Goal: Ask a question

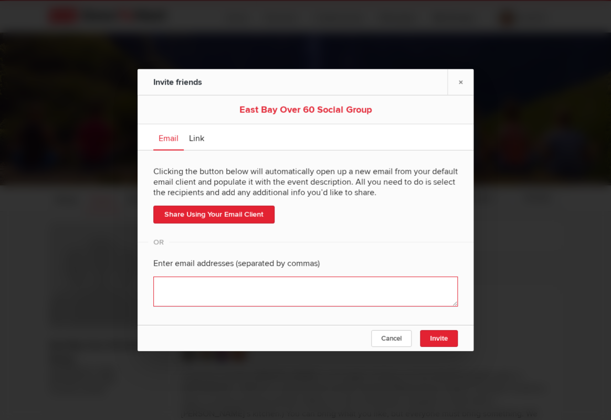
scroll to position [122, 0]
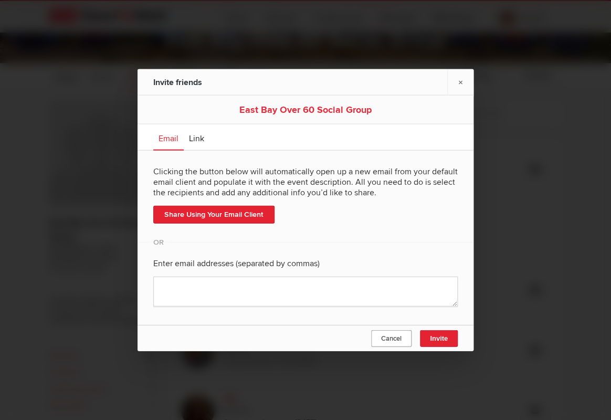
click at [392, 338] on span "Cancel" at bounding box center [391, 338] width 20 height 8
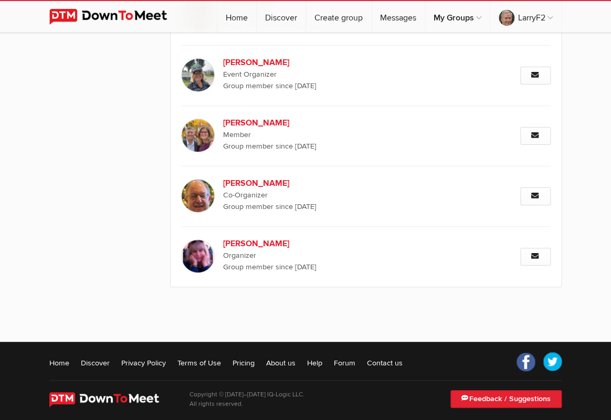
scroll to position [1192, 0]
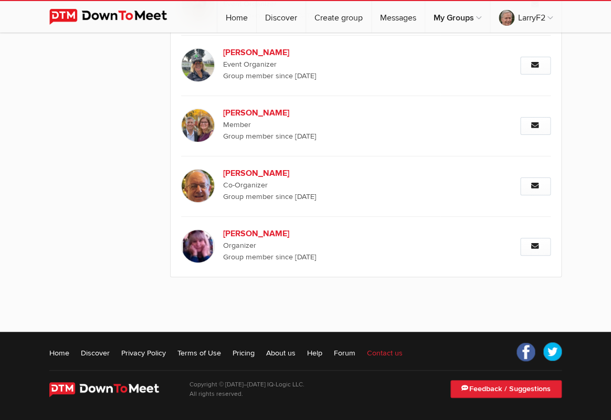
click at [385, 353] on link "Contact us" at bounding box center [385, 352] width 36 height 10
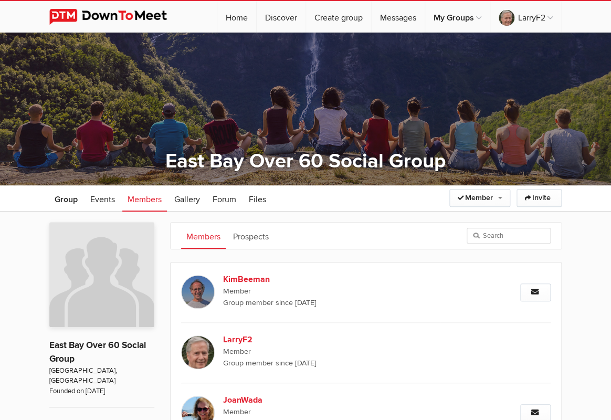
select select "general"
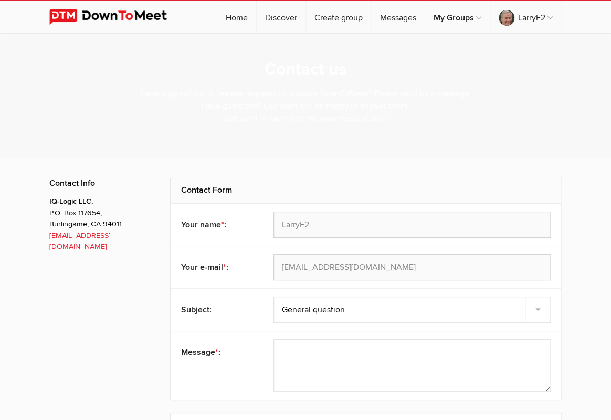
scroll to position [1, 0]
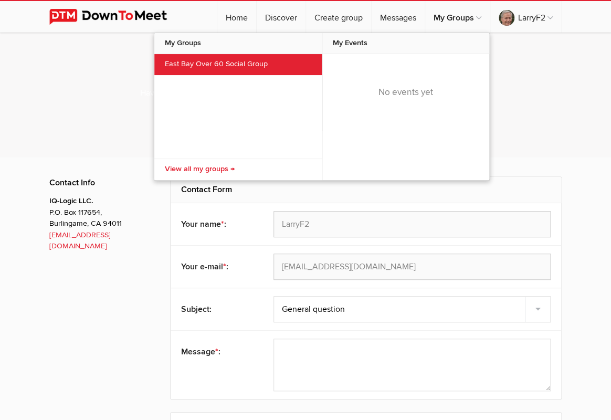
click at [237, 64] on link "East Bay Over 60 Social Group" at bounding box center [237, 64] width 167 height 21
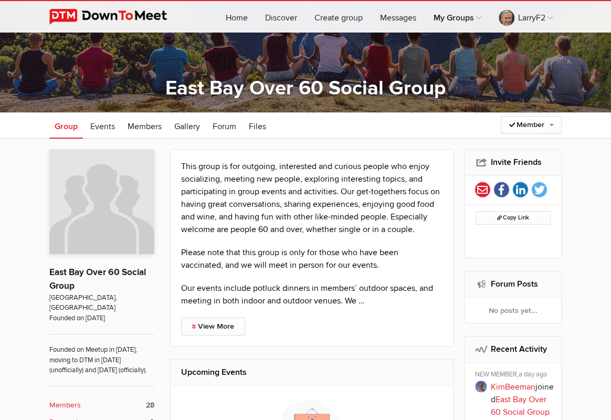
scroll to position [72, 0]
